Goal: Task Accomplishment & Management: Complete application form

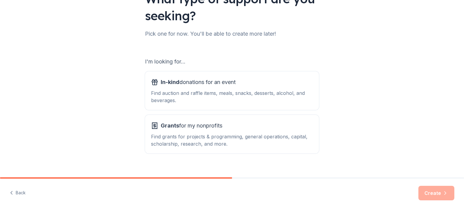
scroll to position [58, 0]
click at [247, 88] on div "In-kind donations for an event Find auction and raffle items, meals, snacks, de…" at bounding box center [232, 90] width 162 height 27
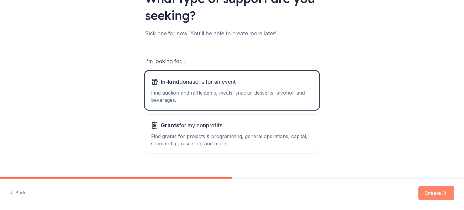
click at [426, 195] on button "Create" at bounding box center [436, 193] width 36 height 14
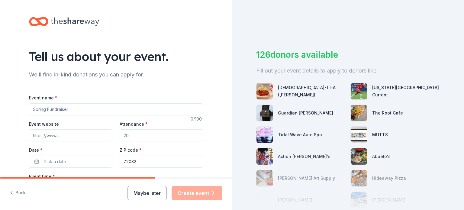
click at [133, 111] on input "Event name *" at bounding box center [116, 109] width 174 height 12
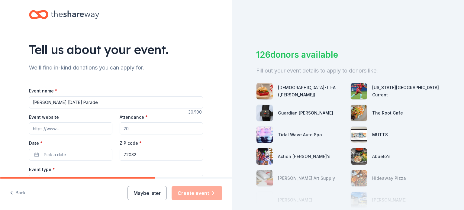
scroll to position [8, 0]
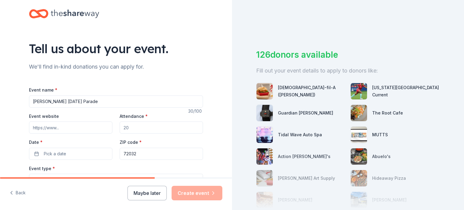
type input "[PERSON_NAME] [DATE] Parade"
click at [172, 126] on input "Attendance *" at bounding box center [161, 127] width 83 height 12
type input "500"
click at [93, 156] on button "Pick a date" at bounding box center [70, 154] width 83 height 12
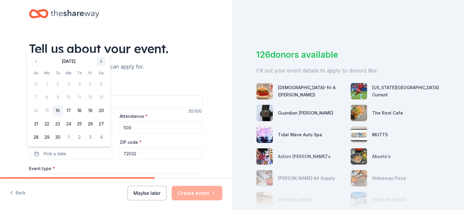
click at [104, 63] on button "Go to next month" at bounding box center [101, 61] width 8 height 8
click at [103, 62] on button "Go to next month" at bounding box center [101, 61] width 8 height 8
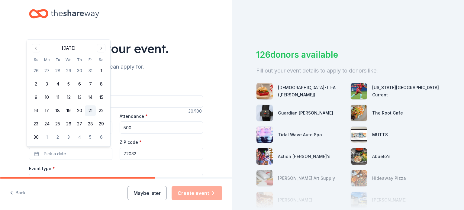
click at [91, 112] on button "21" at bounding box center [90, 110] width 11 height 11
click at [209, 143] on div "Tell us about your event. We'll find in-kind donations you can apply for. Event…" at bounding box center [115, 193] width 193 height 402
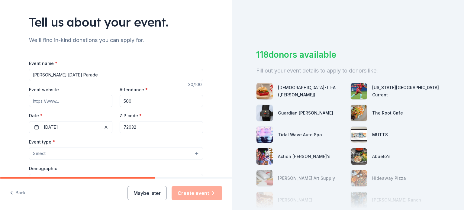
scroll to position [35, 0]
click at [128, 156] on button "Select" at bounding box center [116, 153] width 174 height 13
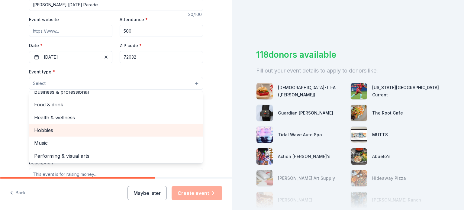
scroll to position [105, 0]
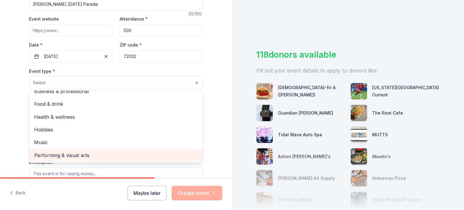
click at [92, 154] on span "Performing & visual arts" at bounding box center [116, 155] width 164 height 8
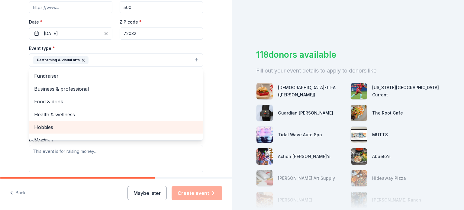
scroll to position [7, 0]
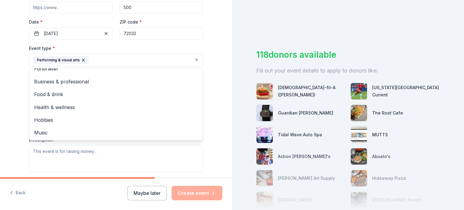
click at [17, 103] on div "Tell us about your event. We'll find in-kind donations you can apply for. Event…" at bounding box center [116, 73] width 232 height 402
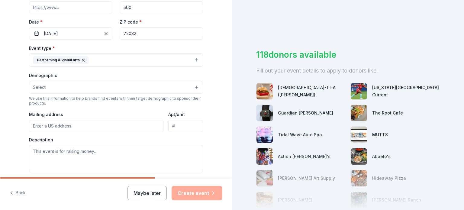
click at [60, 88] on button "Select" at bounding box center [116, 87] width 174 height 13
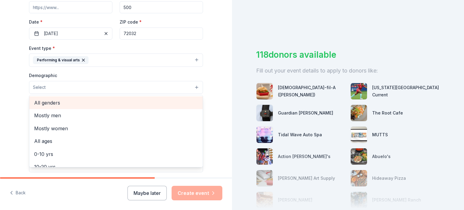
click at [61, 102] on span "All genders" at bounding box center [116, 103] width 164 height 8
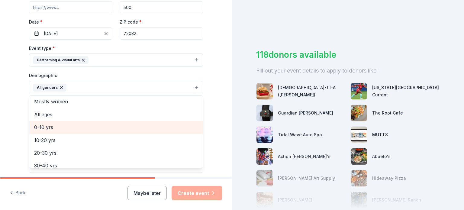
click at [80, 131] on div "0-10 yrs" at bounding box center [115, 127] width 173 height 13
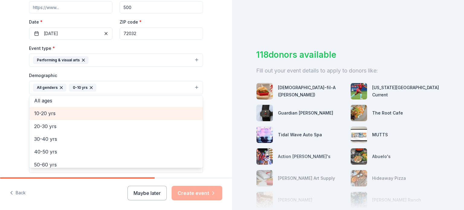
scroll to position [29, 0]
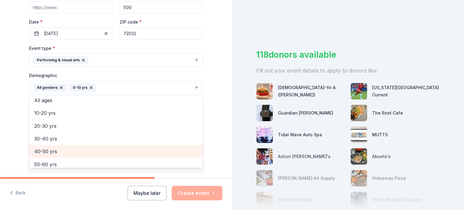
click at [49, 150] on span "40-50 yrs" at bounding box center [116, 151] width 164 height 8
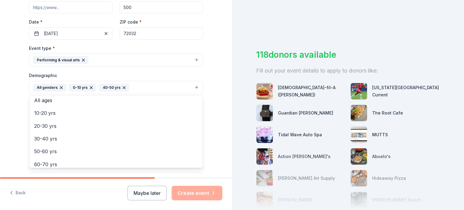
click at [19, 130] on div "Tell us about your event. We'll find in-kind donations you can apply for. Event…" at bounding box center [115, 73] width 193 height 403
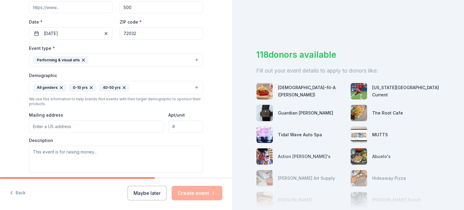
scroll to position [130, 0]
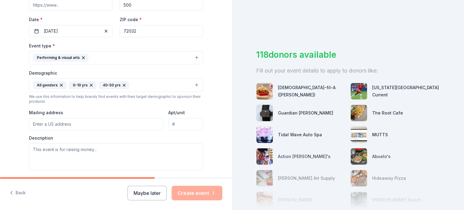
click at [43, 125] on input "Mailing address" at bounding box center [96, 124] width 134 height 12
type input "[STREET_ADDRESS][PERSON_NAME]"
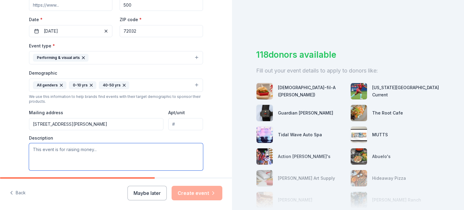
click at [133, 145] on textarea at bounding box center [116, 156] width 174 height 27
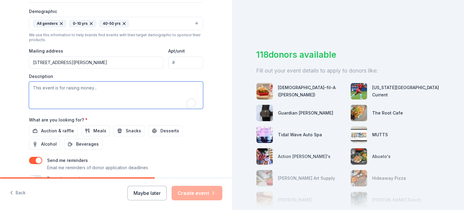
scroll to position [193, 0]
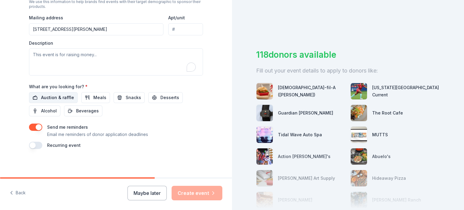
click at [55, 97] on span "Auction & raffle" at bounding box center [57, 97] width 33 height 7
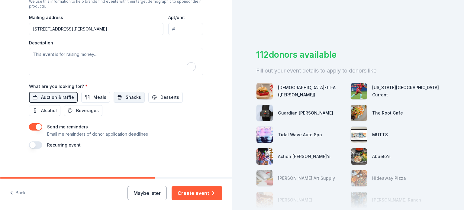
click at [126, 98] on span "Snacks" at bounding box center [133, 97] width 15 height 7
click at [94, 100] on span "Meals" at bounding box center [99, 97] width 13 height 7
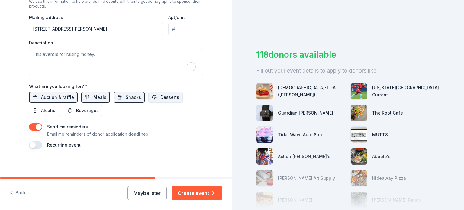
click at [163, 99] on span "Desserts" at bounding box center [169, 97] width 19 height 7
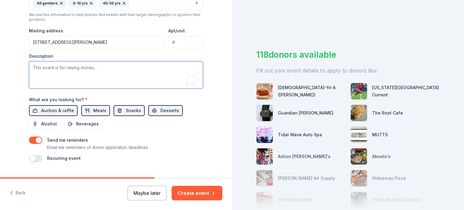
click at [82, 78] on textarea "To enrich screen reader interactions, please activate Accessibility in Grammarl…" at bounding box center [116, 74] width 174 height 27
paste textarea "Join us for one of the most anticipated events of the year — the [PERSON_NAME] …"
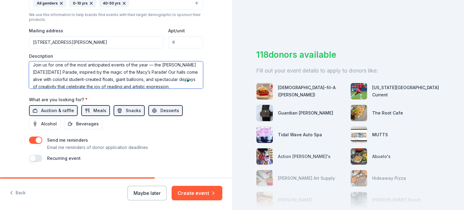
scroll to position [2, 0]
click at [186, 72] on textarea "Join us for one of the most anticipated events of the year — the [PERSON_NAME] …" at bounding box center [116, 74] width 174 height 27
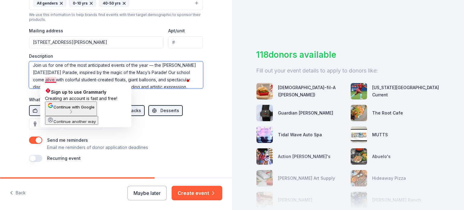
click at [56, 79] on textarea "Join us for one of the most anticipated events of the year — the [PERSON_NAME] …" at bounding box center [116, 74] width 174 height 27
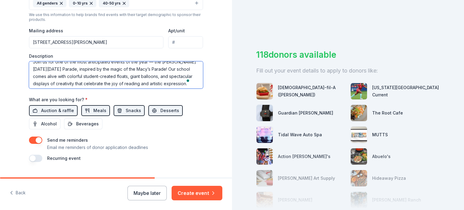
scroll to position [6, 0]
click at [149, 77] on textarea "Join us for one of the most anticipated events of the year — the [PERSON_NAME] …" at bounding box center [116, 74] width 174 height 27
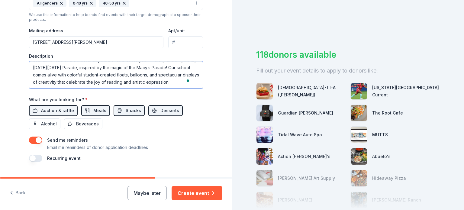
scroll to position [10, 0]
type textarea "Join us for one of the most anticipated events of the year — the [PERSON_NAME] …"
click at [148, 147] on div "Send me reminders Email me reminders of donor application deadlines" at bounding box center [116, 143] width 174 height 14
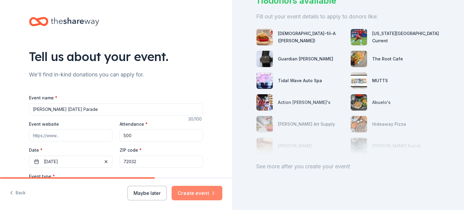
click at [201, 191] on button "Create event" at bounding box center [196, 193] width 51 height 14
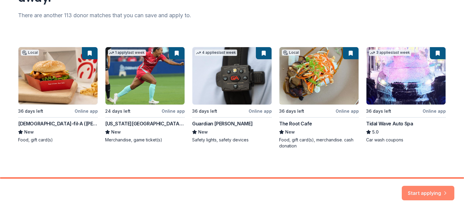
click at [410, 189] on button "Start applying" at bounding box center [427, 189] width 53 height 14
click at [89, 94] on div "Local 36 days left Online app [DEMOGRAPHIC_DATA]-fil-A ([PERSON_NAME]) New Food…" at bounding box center [231, 98] width 427 height 102
